Goal: Task Accomplishment & Management: Use online tool/utility

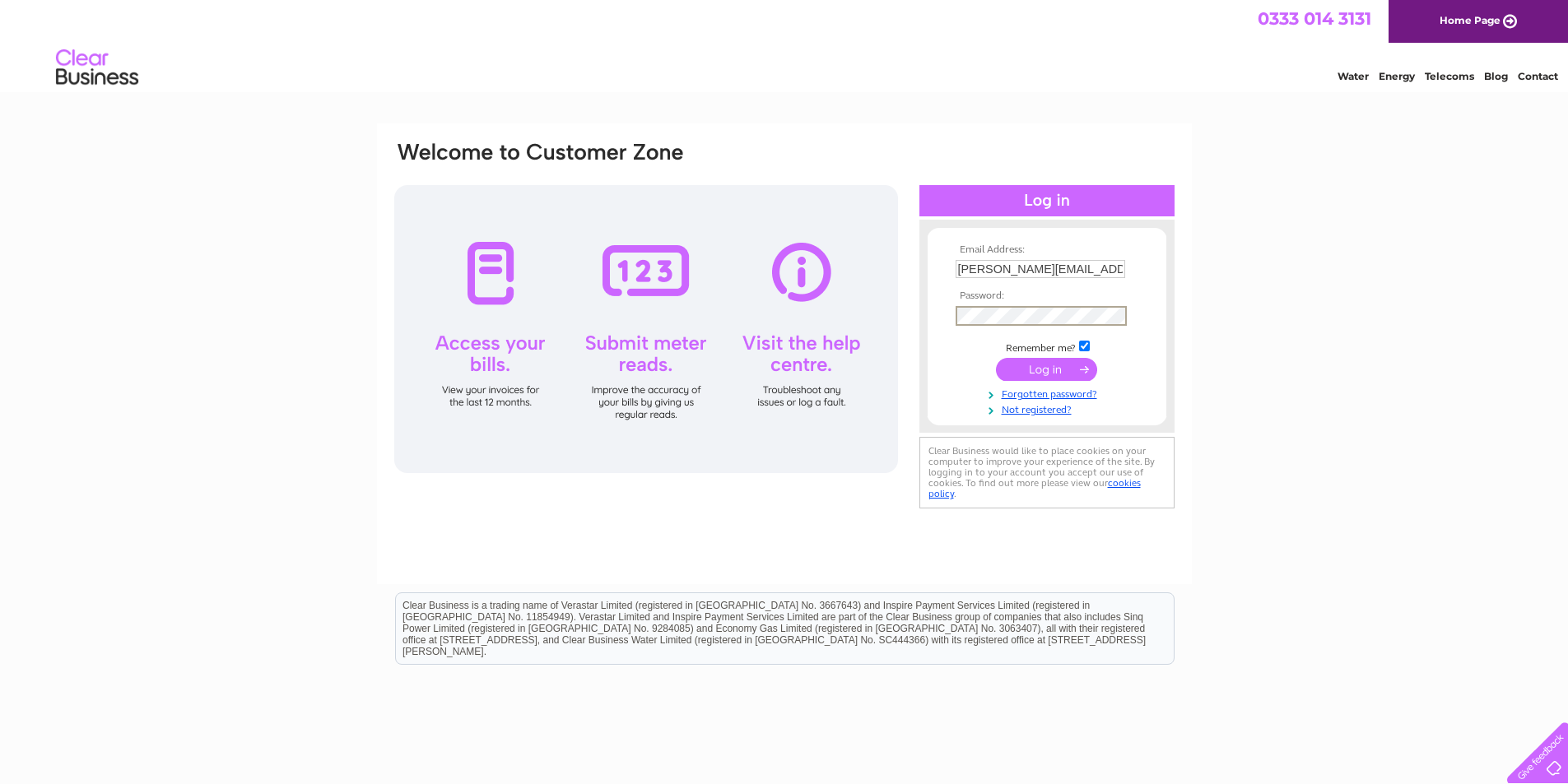
click at [996, 358] on input "submit" at bounding box center [1046, 369] width 101 height 23
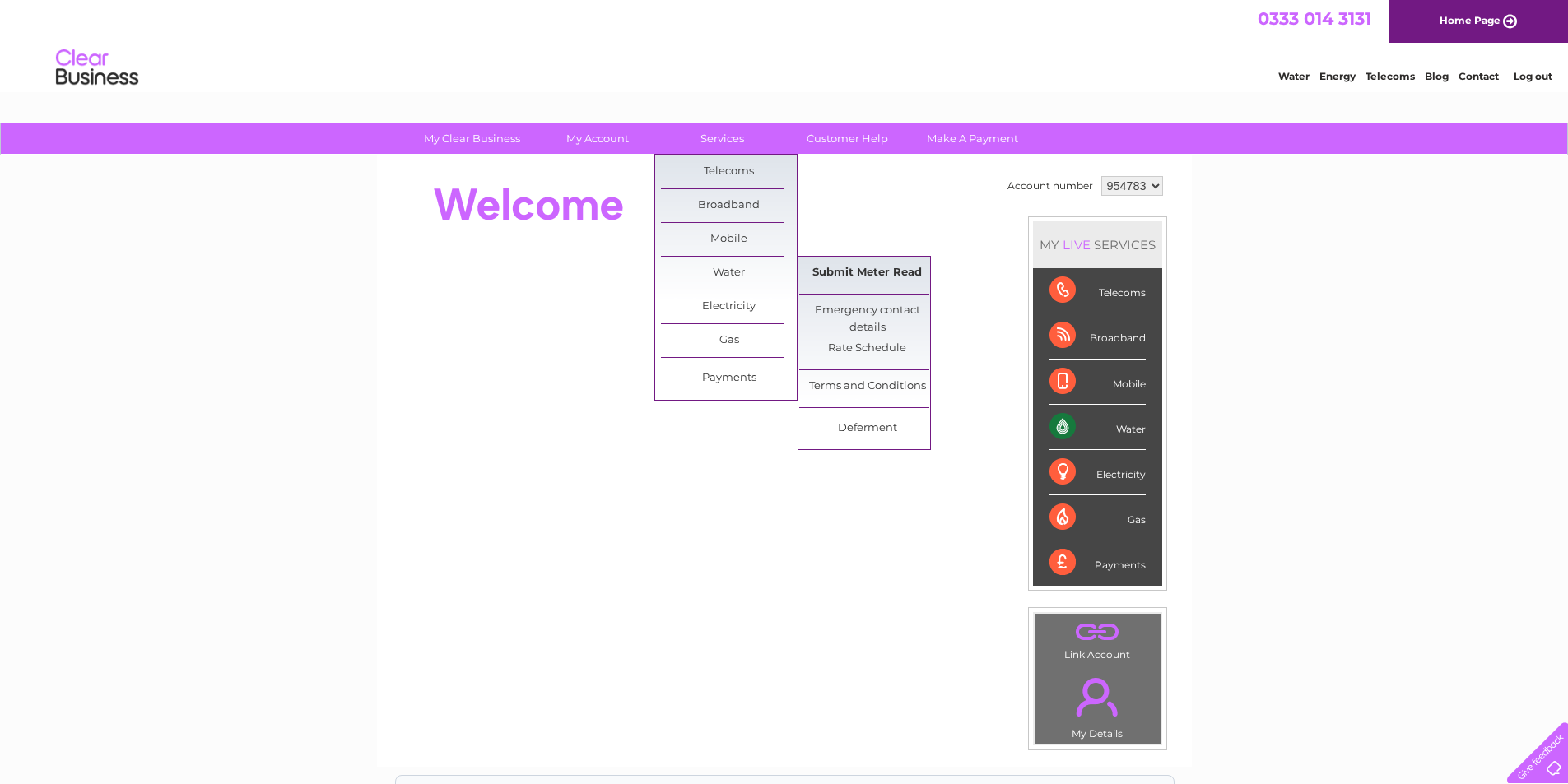
click at [904, 270] on link "Submit Meter Read" at bounding box center [867, 273] width 136 height 33
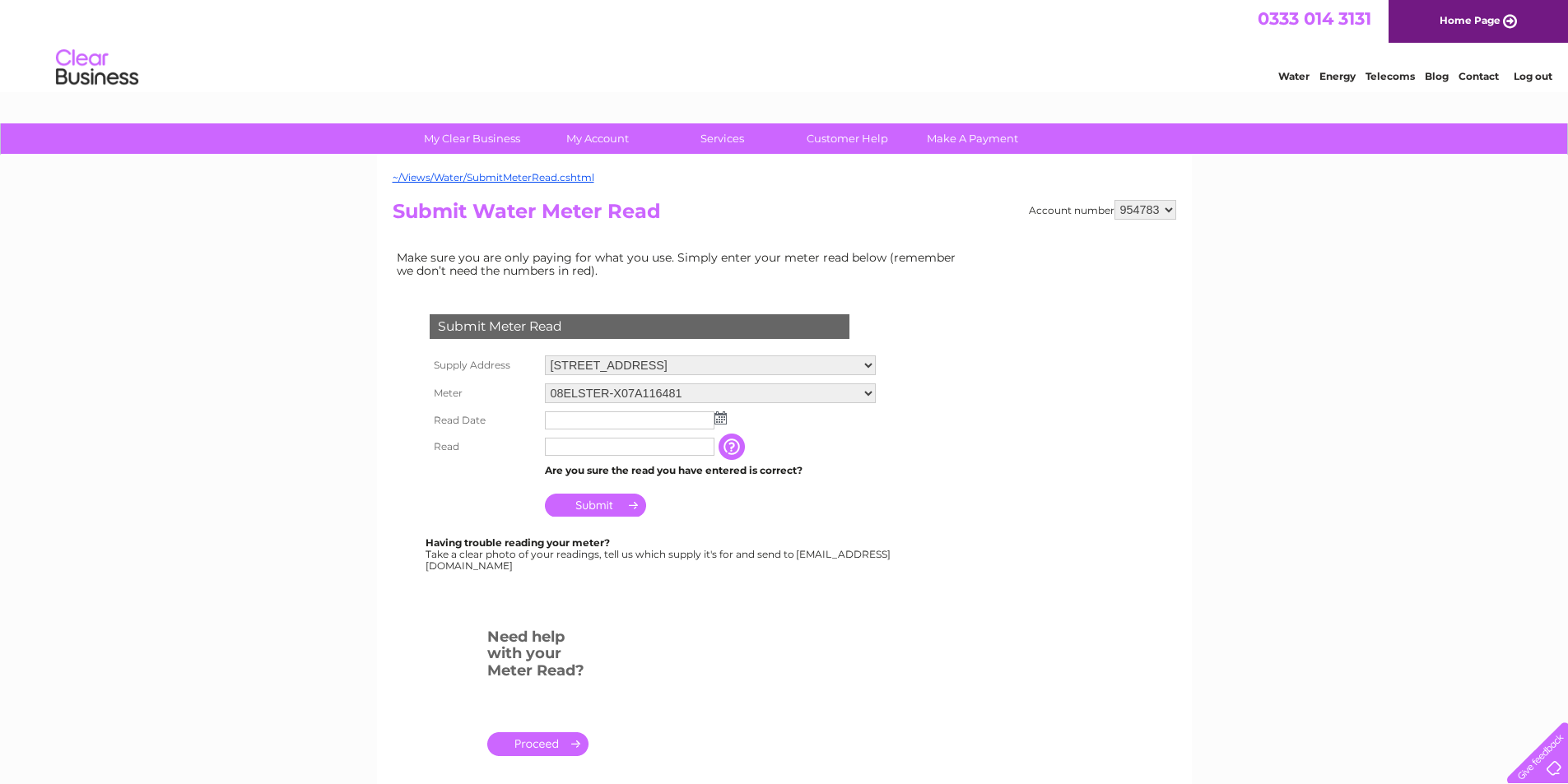
click at [717, 414] on img at bounding box center [720, 418] width 12 height 13
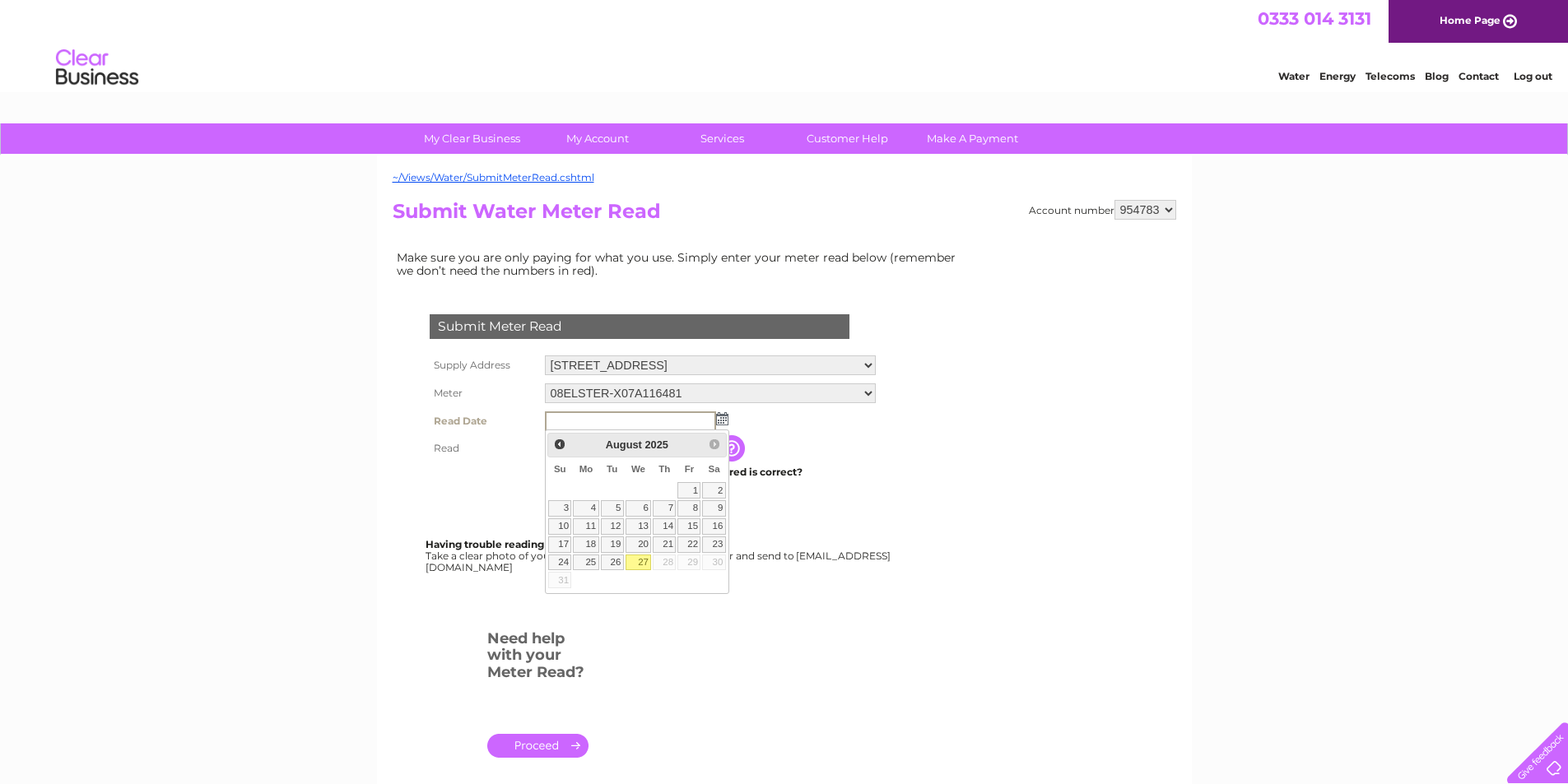
click at [640, 557] on link "27" at bounding box center [639, 563] width 26 height 16
type input "2025/08/27"
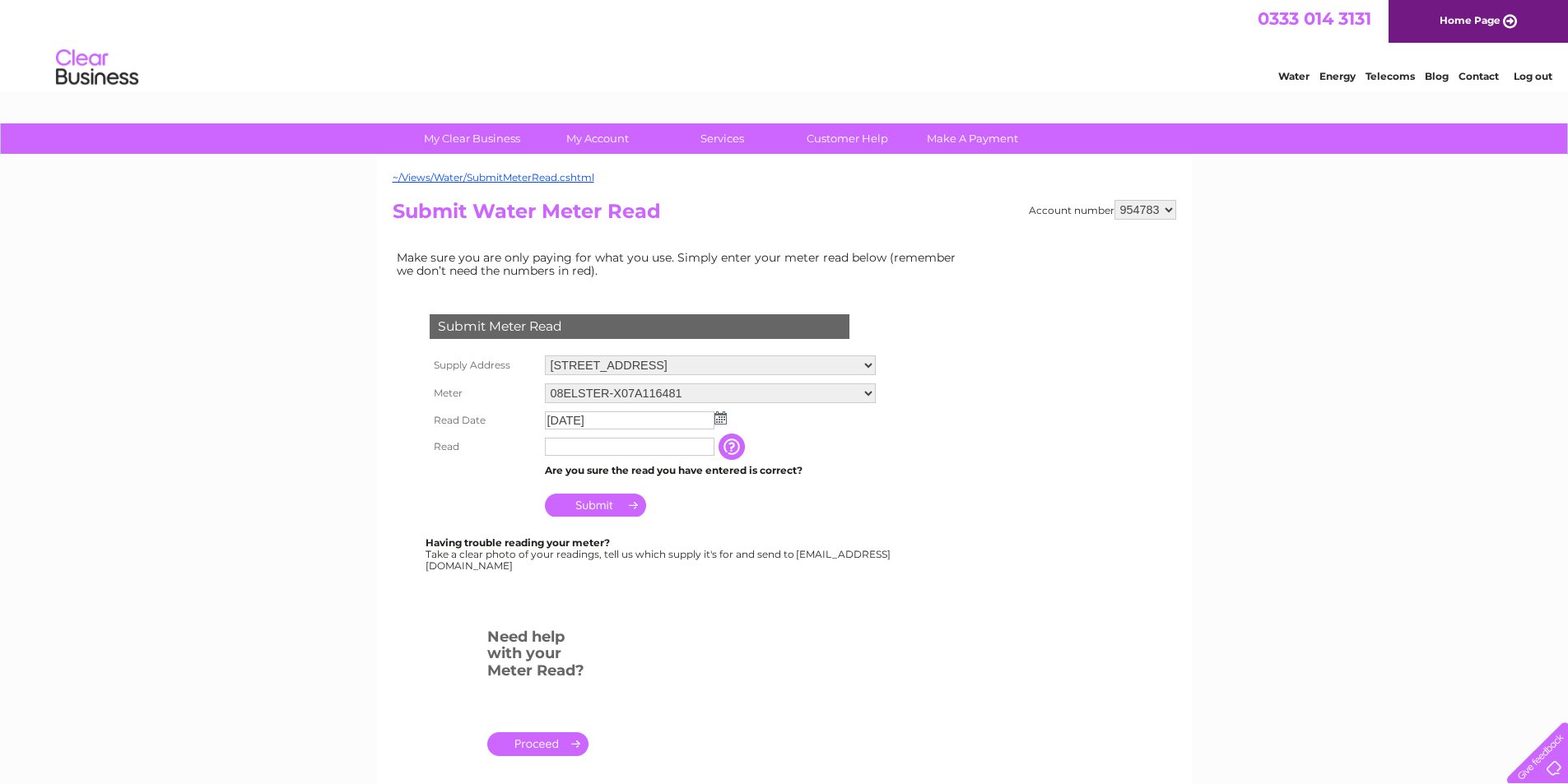
click at [606, 456] on input "text" at bounding box center [630, 447] width 170 height 18
type input "204"
click at [592, 496] on input "Submit" at bounding box center [595, 507] width 101 height 23
